Goal: Transaction & Acquisition: Subscribe to service/newsletter

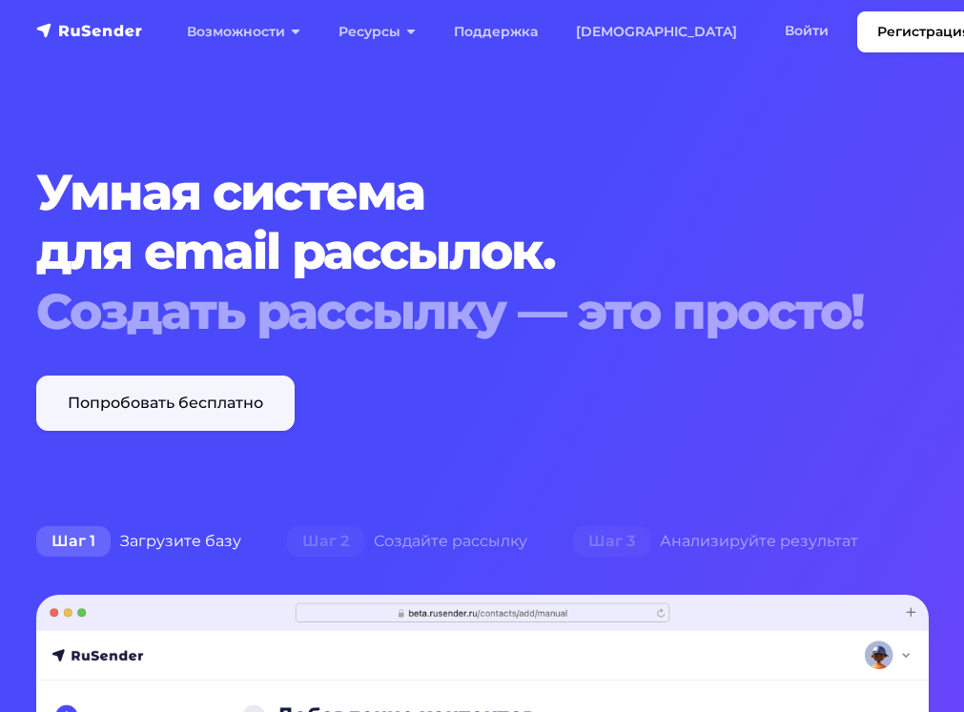
click at [179, 413] on link "Попробовать бесплатно" at bounding box center [165, 403] width 258 height 55
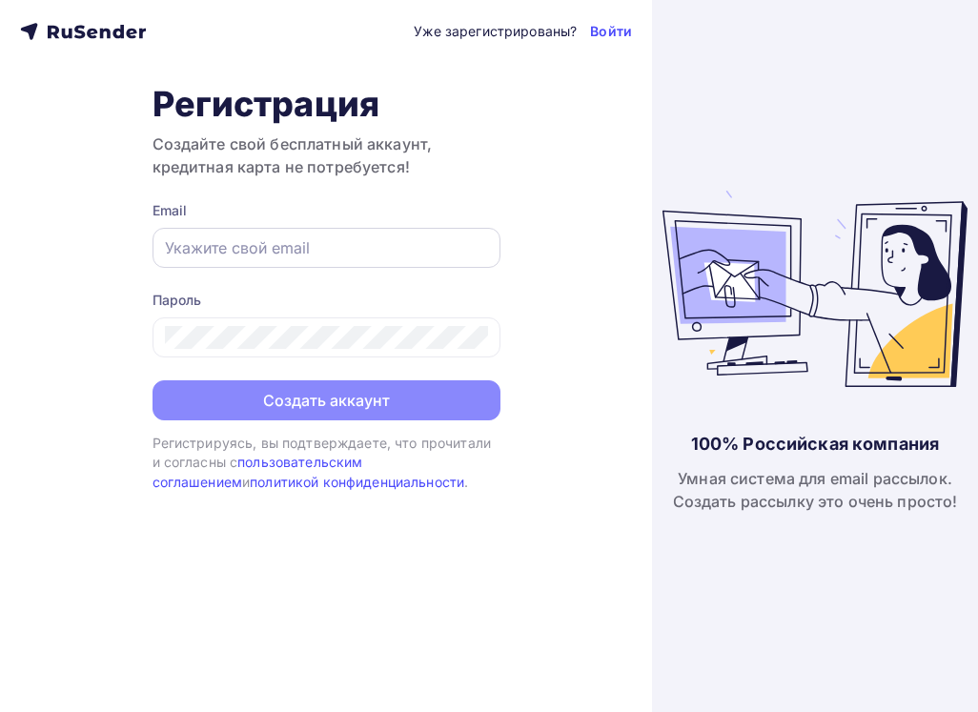
click at [291, 234] on div at bounding box center [327, 248] width 348 height 40
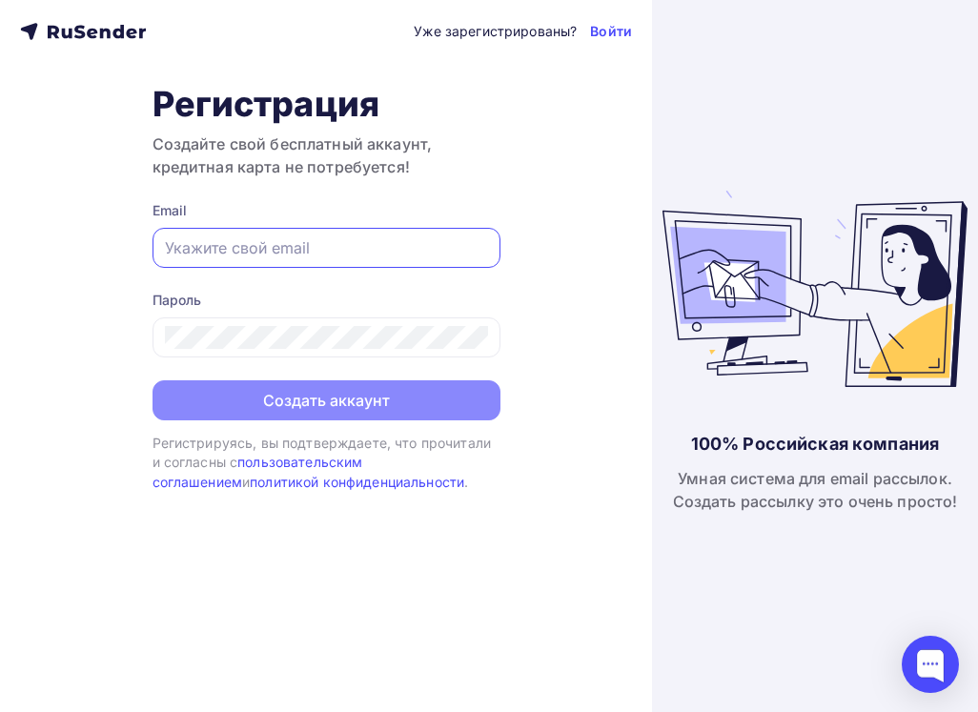
click at [263, 252] on input "text" at bounding box center [326, 247] width 323 height 23
type input "89189818400@mail.ru"
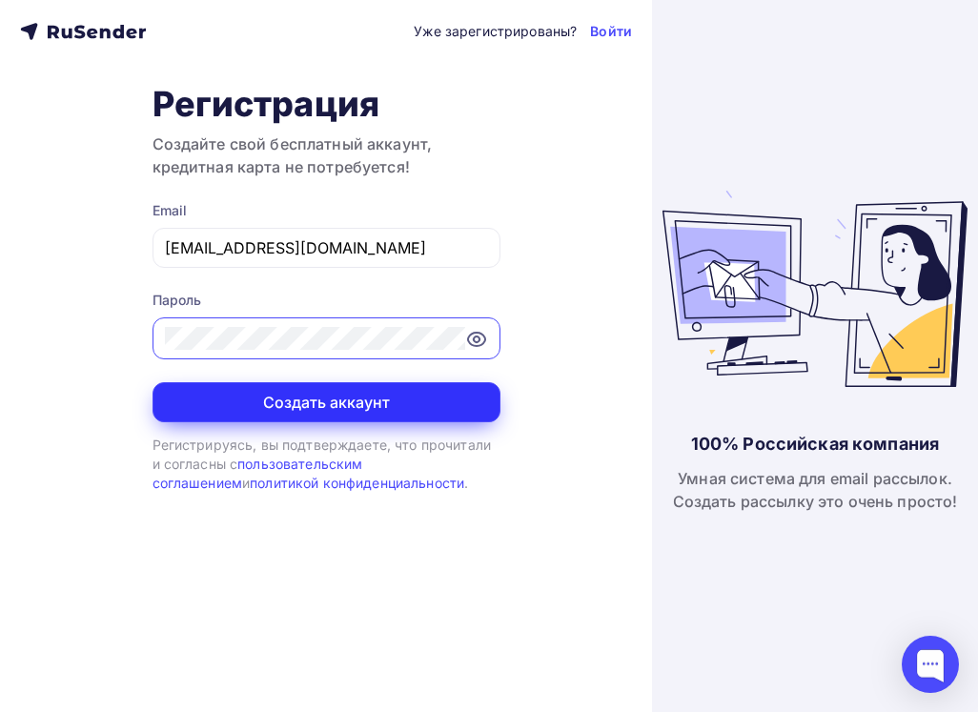
click at [303, 397] on button "Создать аккаунт" at bounding box center [327, 402] width 348 height 40
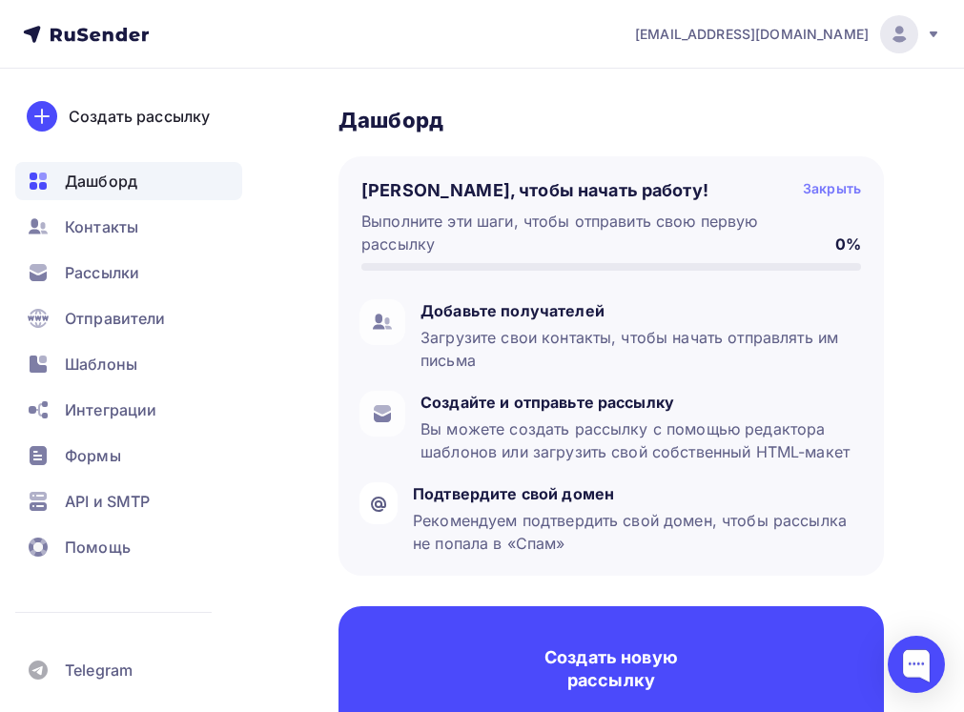
click at [845, 187] on div "Закрыть" at bounding box center [832, 190] width 58 height 23
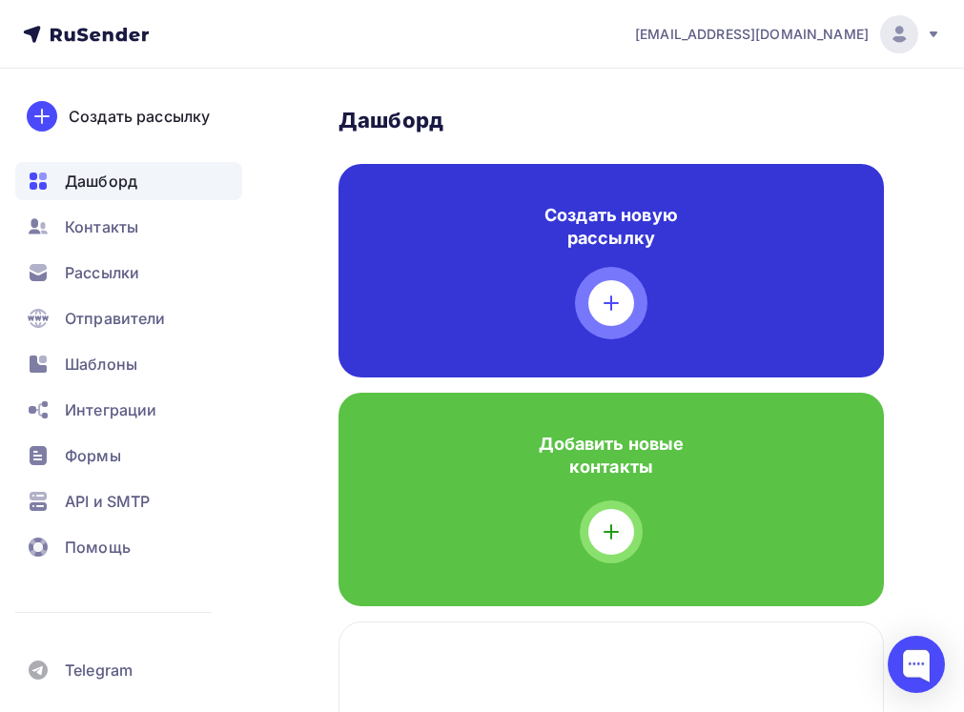
click at [605, 318] on div at bounding box center [611, 303] width 46 height 46
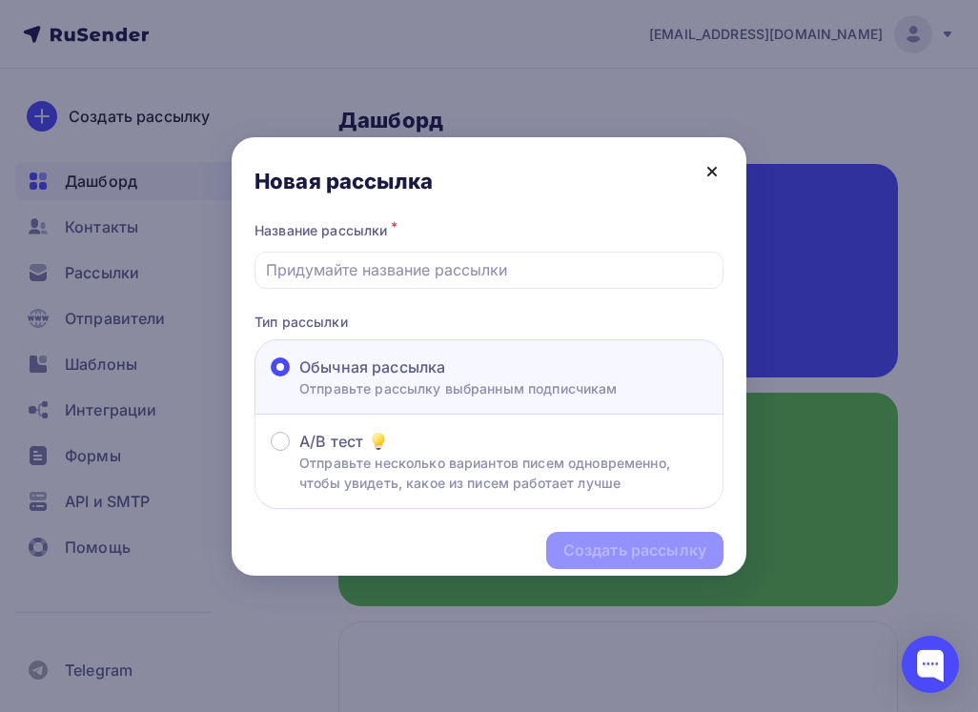
click at [711, 174] on icon at bounding box center [712, 171] width 23 height 23
